Goal: Task Accomplishment & Management: Manage account settings

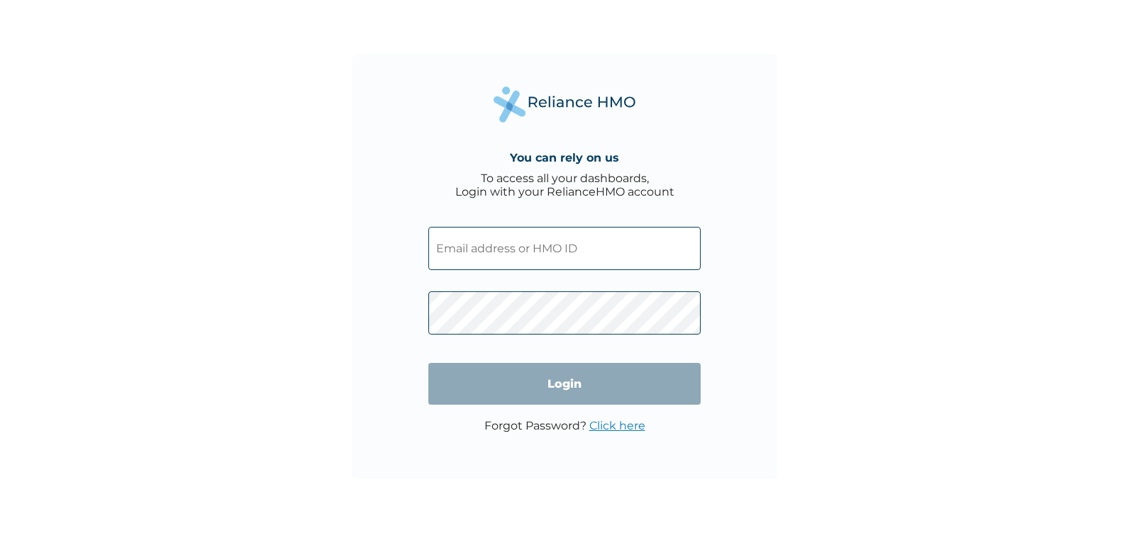
click at [565, 246] on input "text" at bounding box center [564, 248] width 272 height 43
click at [536, 257] on input "text" at bounding box center [564, 248] width 272 height 43
type input "[EMAIL_ADDRESS][DOMAIN_NAME]"
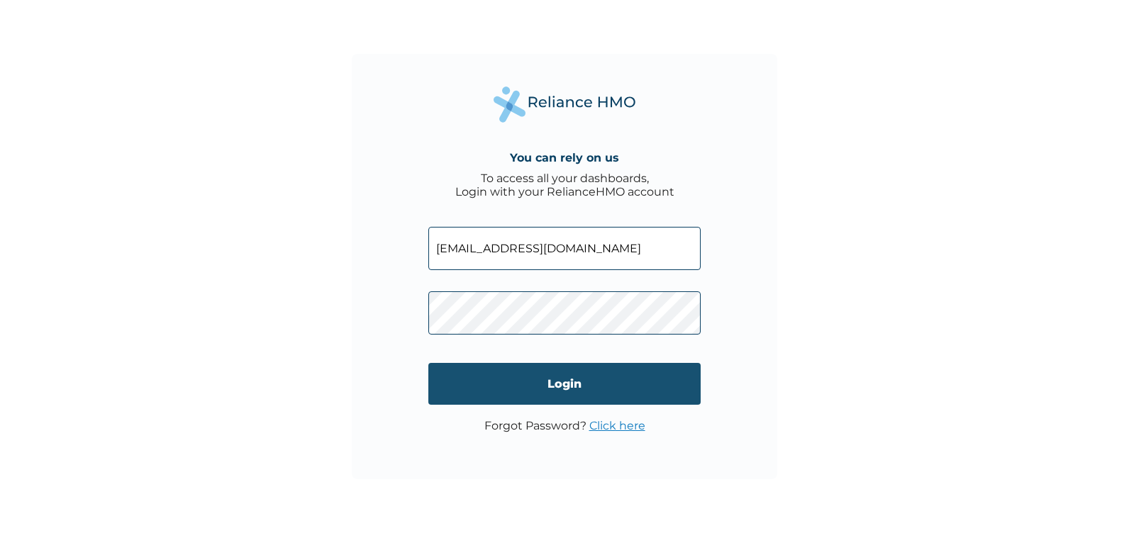
click at [511, 382] on input "Login" at bounding box center [564, 384] width 272 height 42
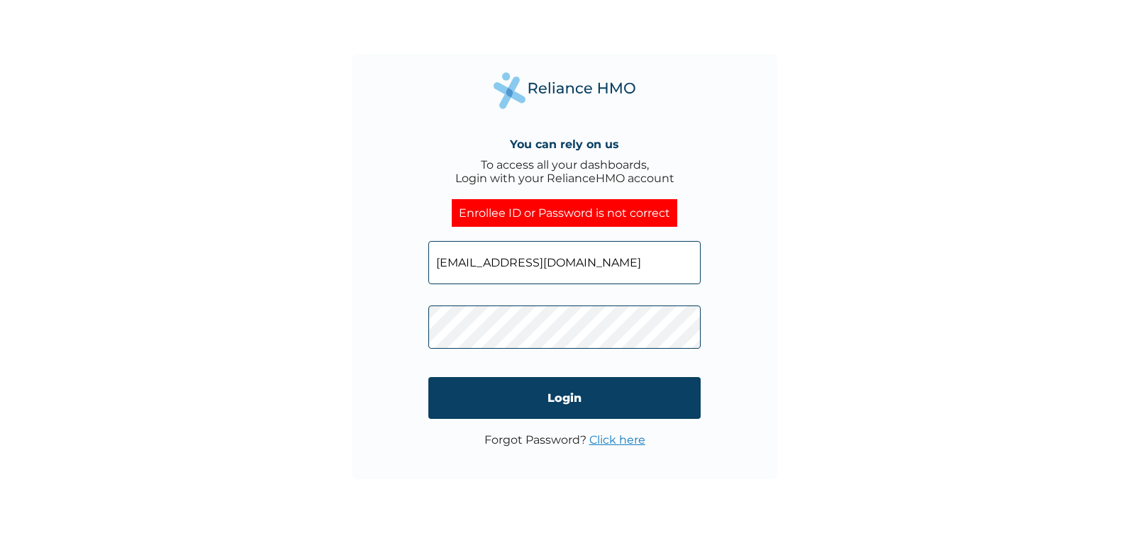
click at [599, 438] on link "Click here" at bounding box center [617, 439] width 56 height 13
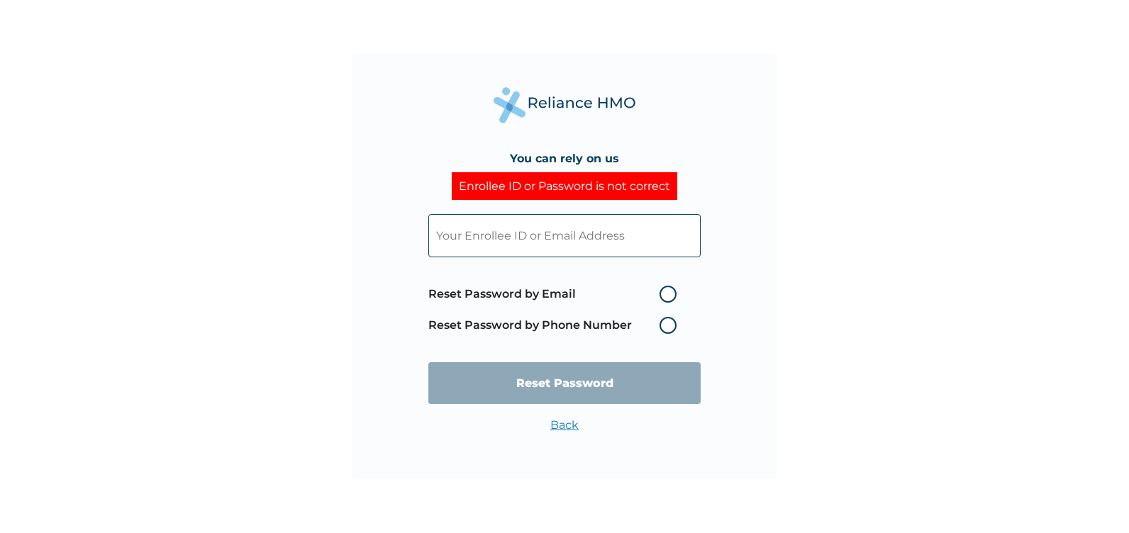
click at [567, 239] on input "text" at bounding box center [564, 235] width 272 height 43
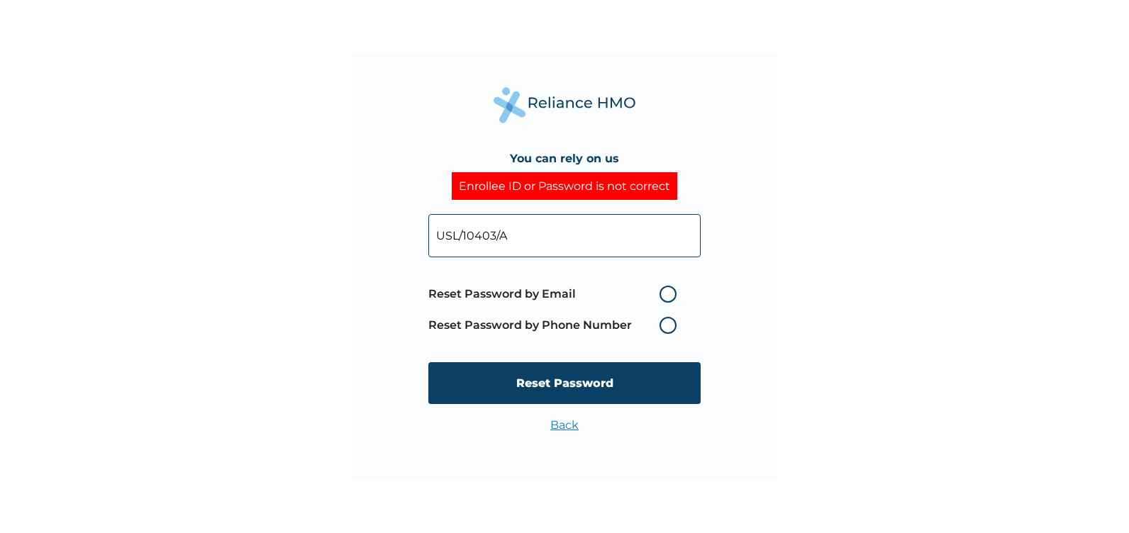
type input "USL/10403/A"
click at [666, 297] on label "Reset Password by Email" at bounding box center [555, 294] width 255 height 17
click at [663, 297] on input "Reset Password by Email" at bounding box center [651, 294] width 23 height 23
radio input "true"
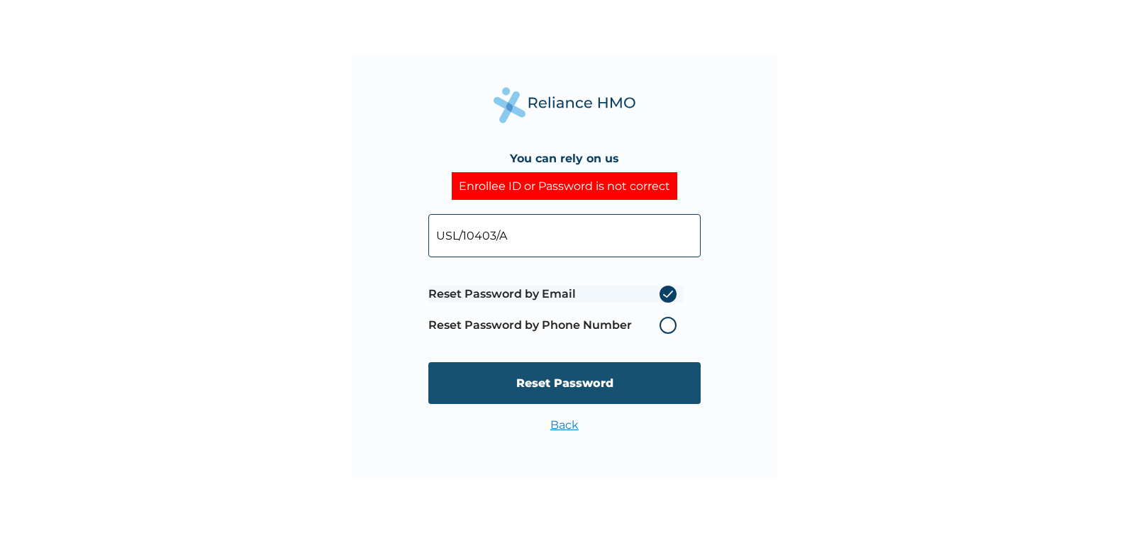
click at [592, 379] on input "Reset Password" at bounding box center [564, 383] width 272 height 42
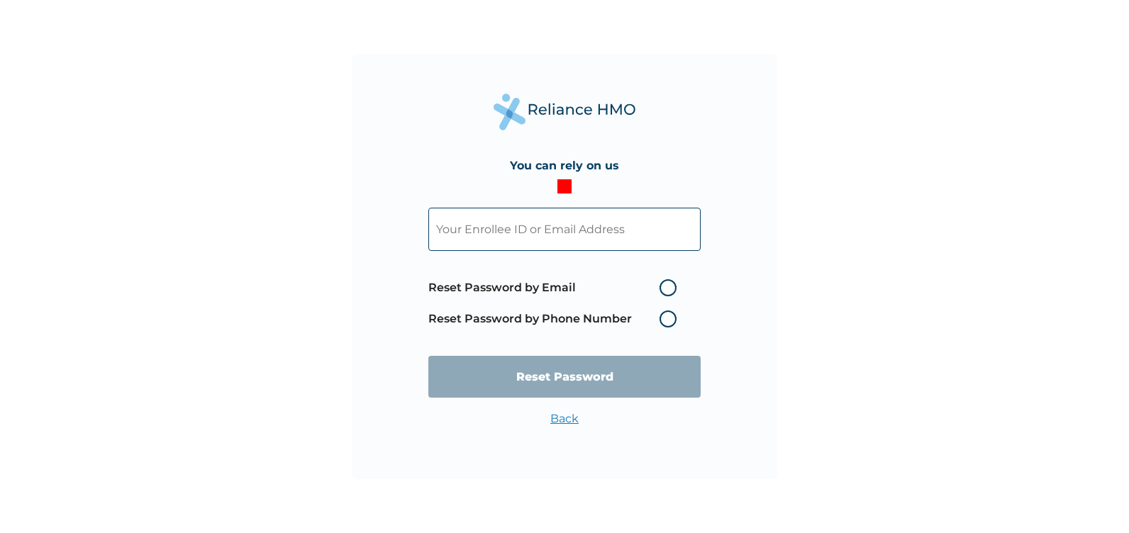
click at [595, 223] on input "text" at bounding box center [564, 229] width 272 height 43
type input "[EMAIL_ADDRESS][DOMAIN_NAME]"
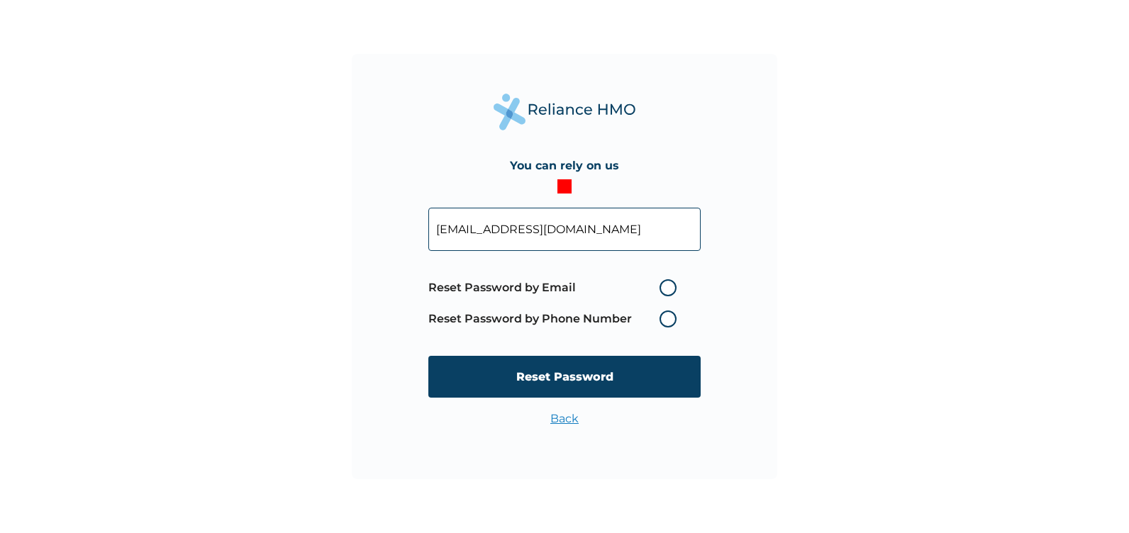
click at [669, 284] on label "Reset Password by Email" at bounding box center [555, 287] width 255 height 17
click at [663, 284] on input "Reset Password by Email" at bounding box center [651, 288] width 23 height 23
radio input "true"
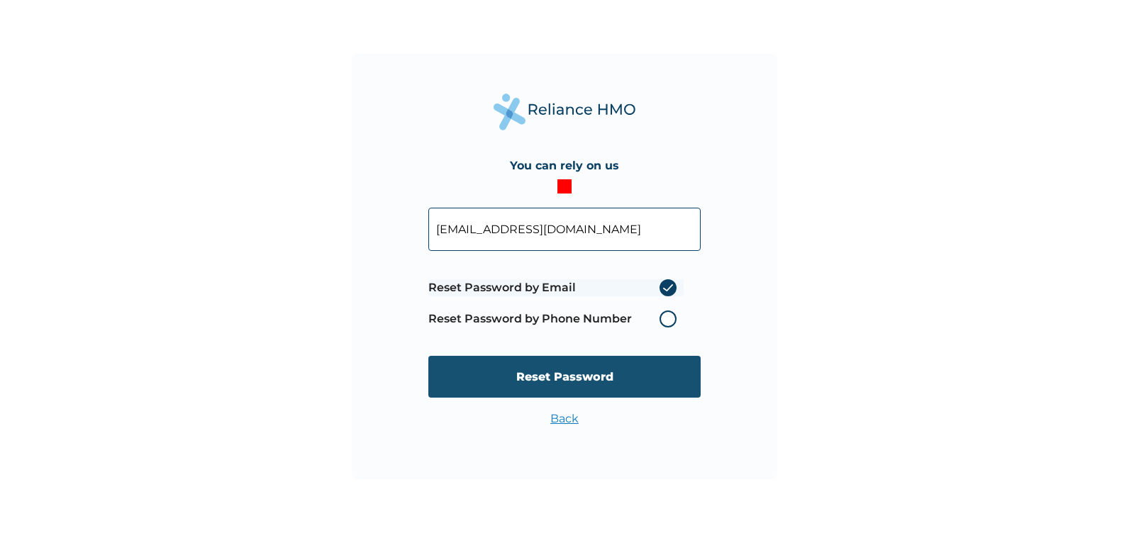
click at [597, 367] on input "Reset Password" at bounding box center [564, 377] width 272 height 42
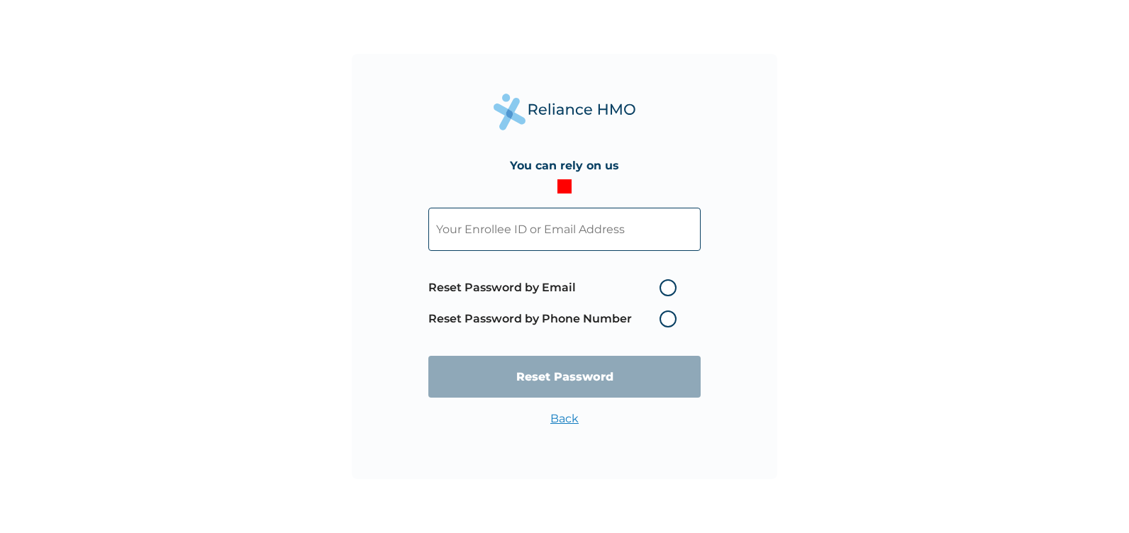
click at [602, 243] on input "text" at bounding box center [564, 229] width 272 height 43
type input "[EMAIL_ADDRESS][DOMAIN_NAME]"
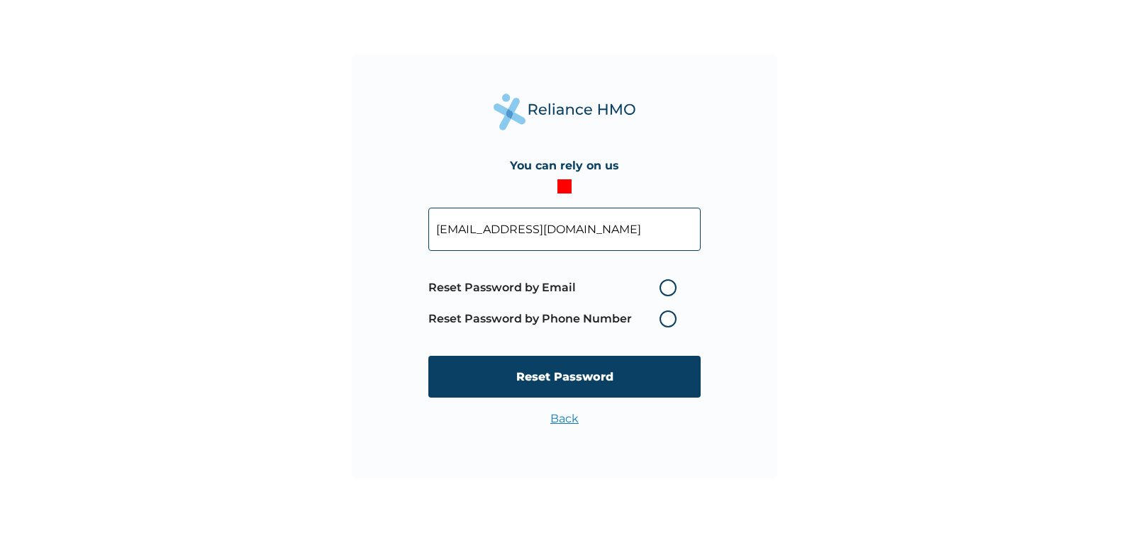
click at [663, 312] on label "Reset Password by Phone Number" at bounding box center [555, 319] width 255 height 17
click at [663, 292] on label "Reset Password by Email" at bounding box center [555, 287] width 255 height 17
click at [663, 292] on input "Reset Password by Email" at bounding box center [651, 288] width 23 height 23
radio input "true"
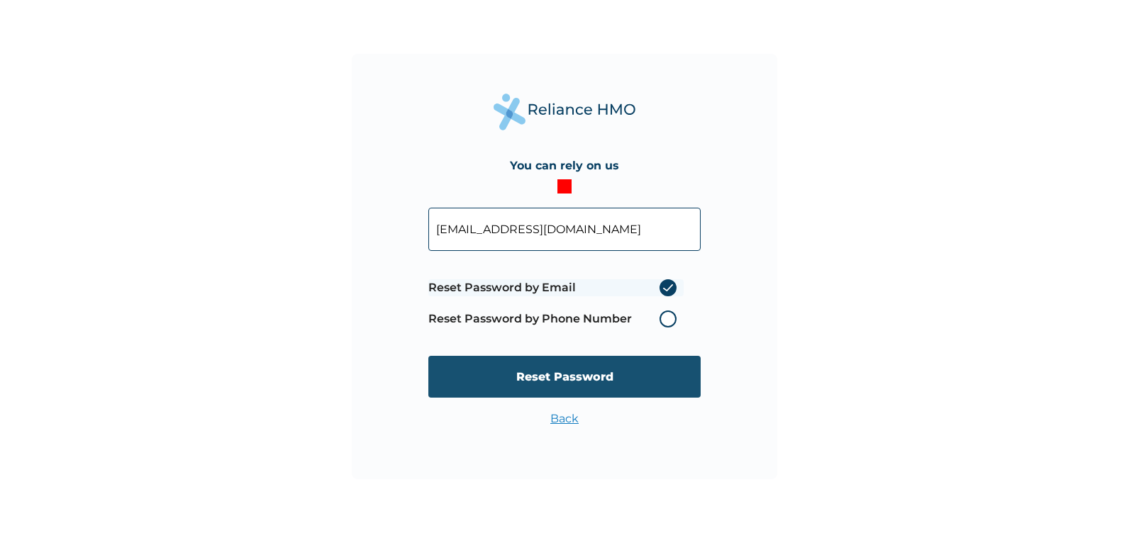
click at [563, 372] on input "Reset Password" at bounding box center [564, 377] width 272 height 42
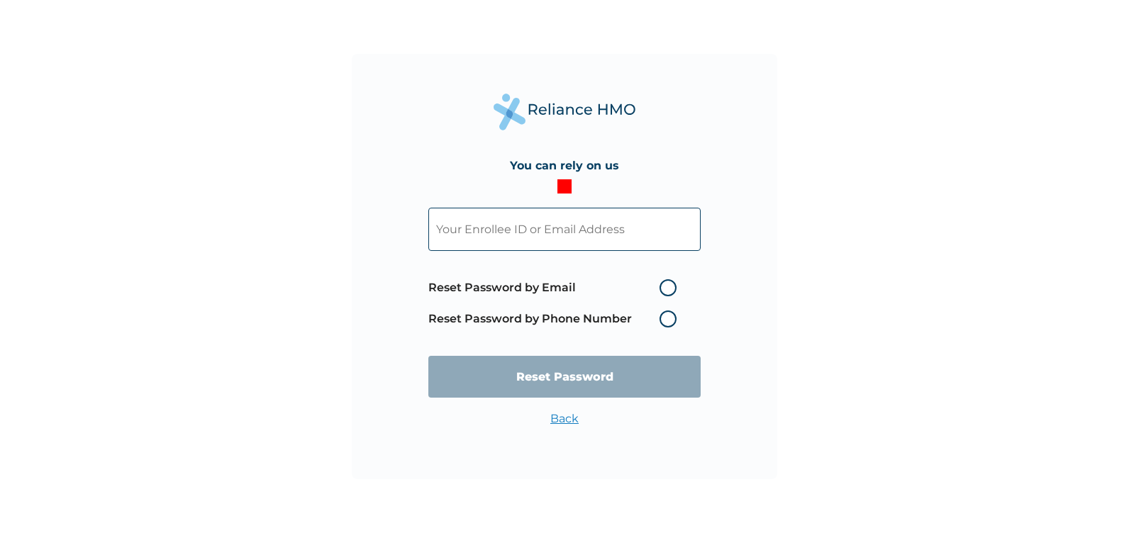
click at [548, 232] on input "text" at bounding box center [564, 229] width 272 height 43
type input "jerremrakpor@outlook.com"
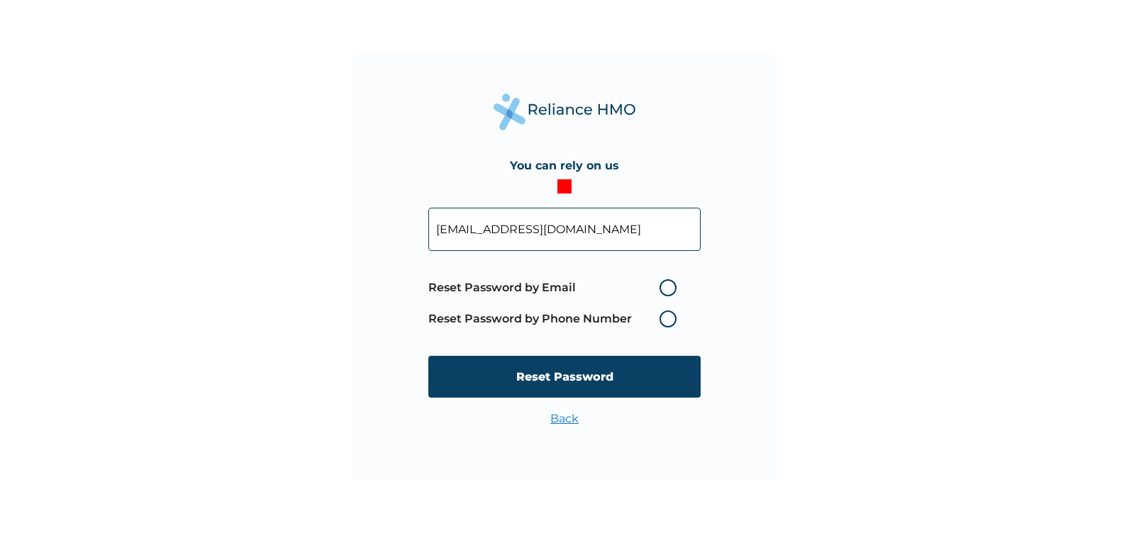
click at [548, 281] on label "Reset Password by Email" at bounding box center [555, 287] width 255 height 17
click at [640, 281] on input "Reset Password by Email" at bounding box center [651, 288] width 23 height 23
radio input "true"
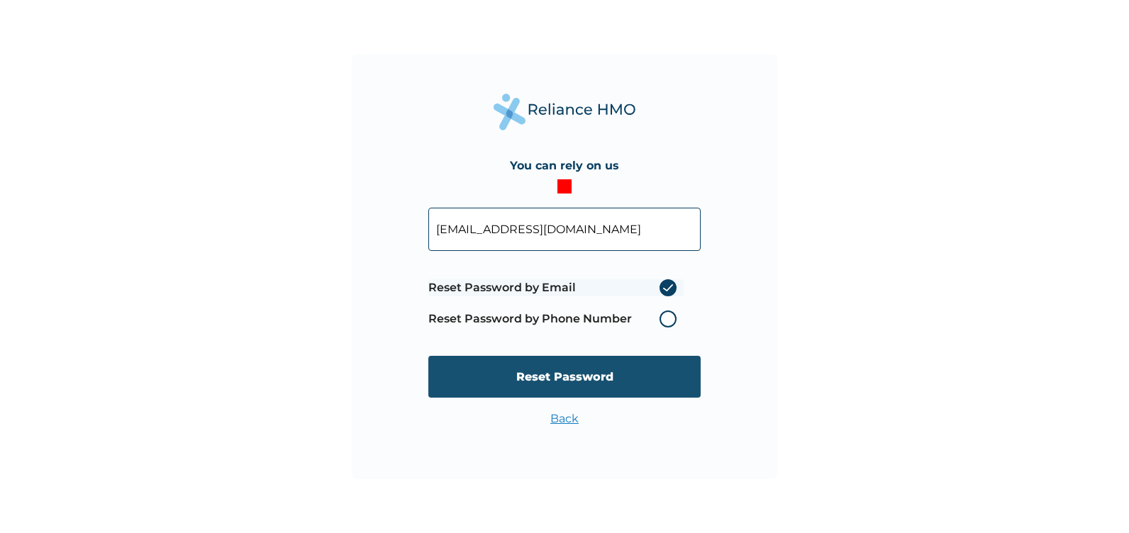
click at [567, 385] on input "Reset Password" at bounding box center [564, 377] width 272 height 42
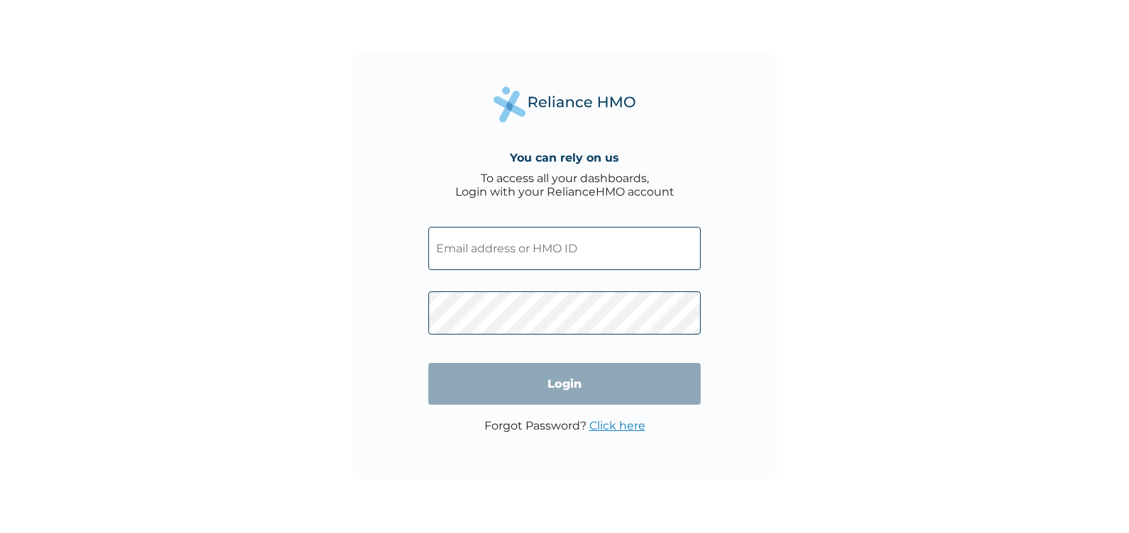
click at [512, 253] on input "text" at bounding box center [564, 248] width 272 height 43
type input "[EMAIL_ADDRESS][DOMAIN_NAME]"
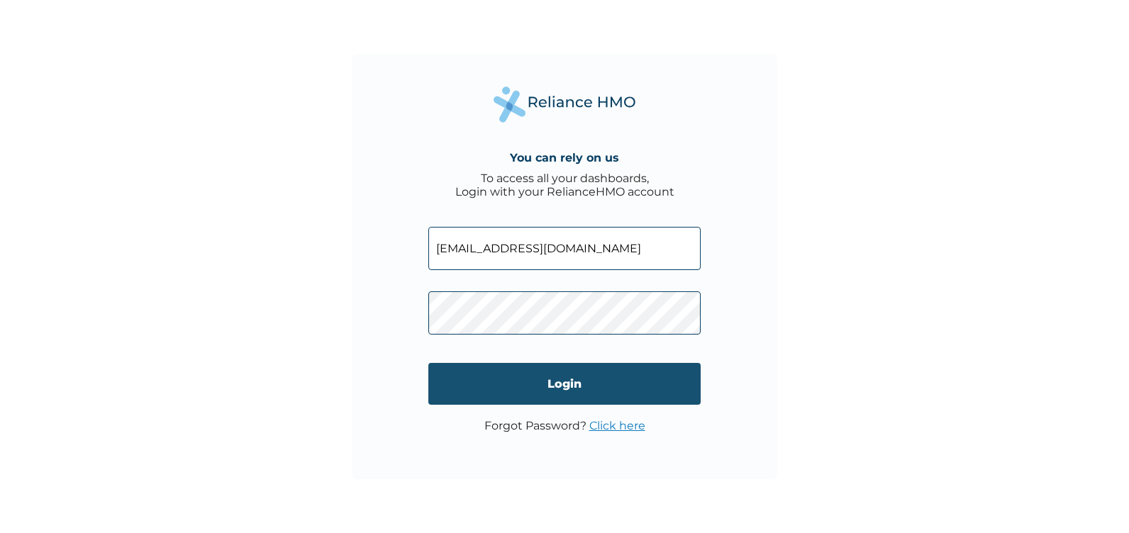
click at [573, 389] on input "Login" at bounding box center [564, 384] width 272 height 42
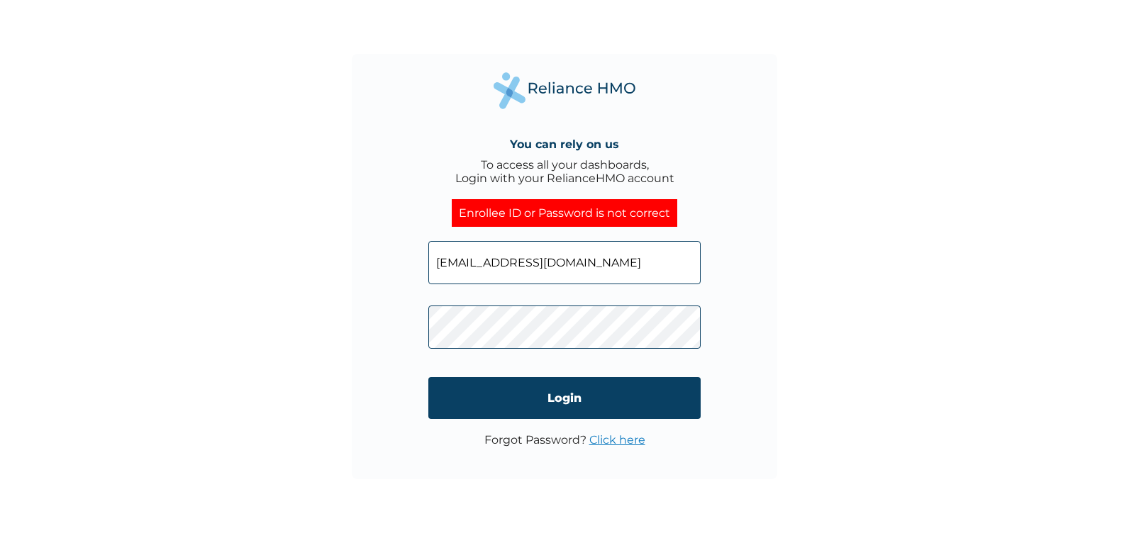
click at [605, 445] on link "Click here" at bounding box center [617, 439] width 56 height 13
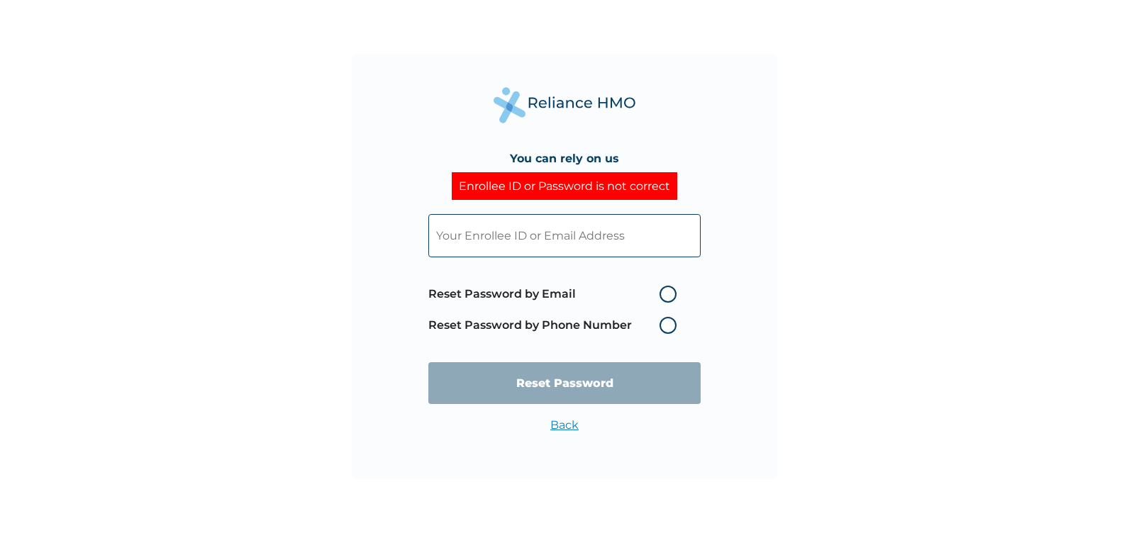
click at [589, 223] on input "text" at bounding box center [564, 235] width 272 height 43
type input "[EMAIL_ADDRESS][DOMAIN_NAME]"
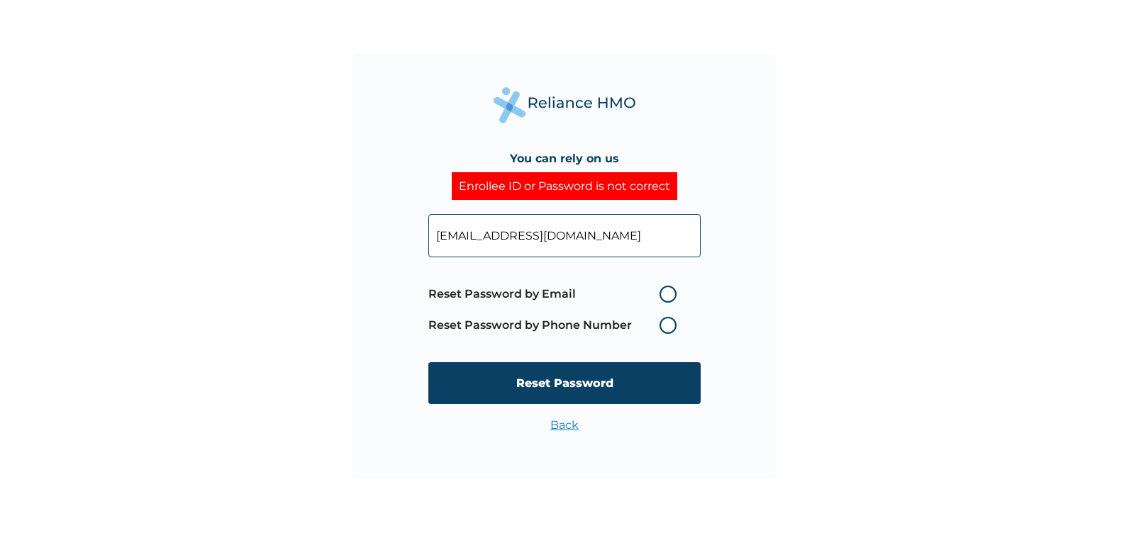
click at [665, 291] on label "Reset Password by Email" at bounding box center [555, 294] width 255 height 17
click at [663, 291] on input "Reset Password by Email" at bounding box center [651, 294] width 23 height 23
radio input "true"
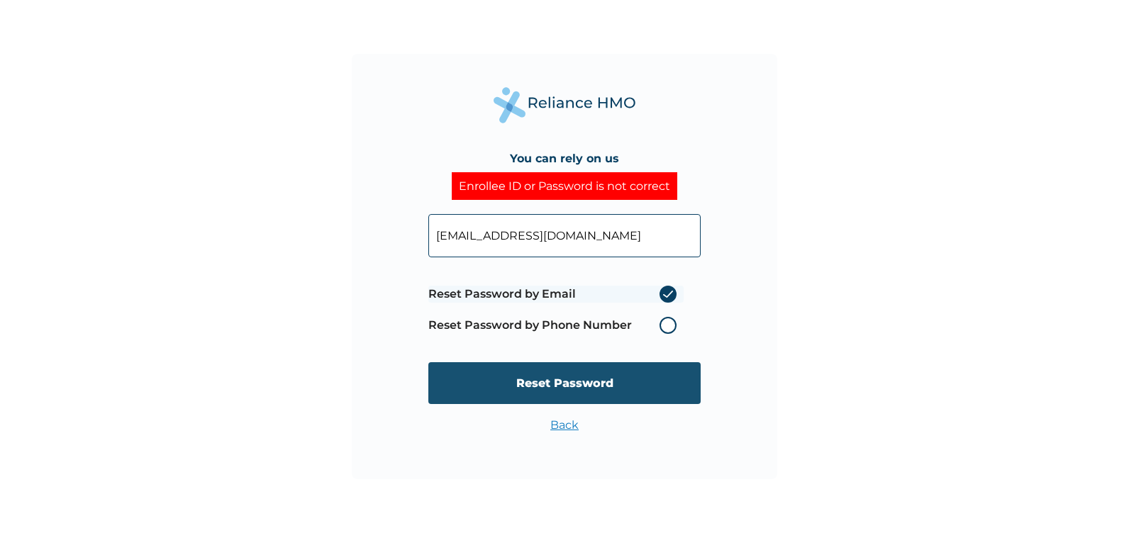
click at [557, 387] on input "Reset Password" at bounding box center [564, 383] width 272 height 42
